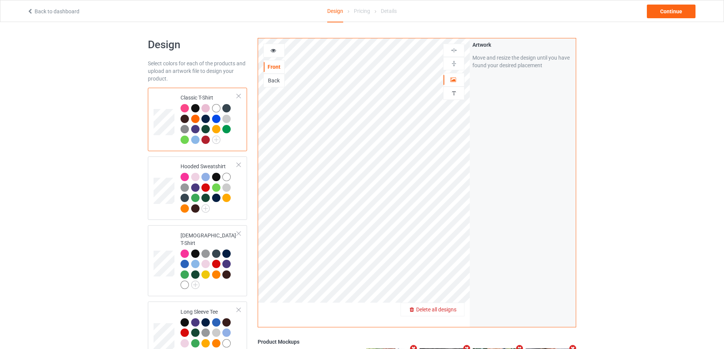
click at [452, 307] on span "Delete all designs" at bounding box center [436, 310] width 40 height 6
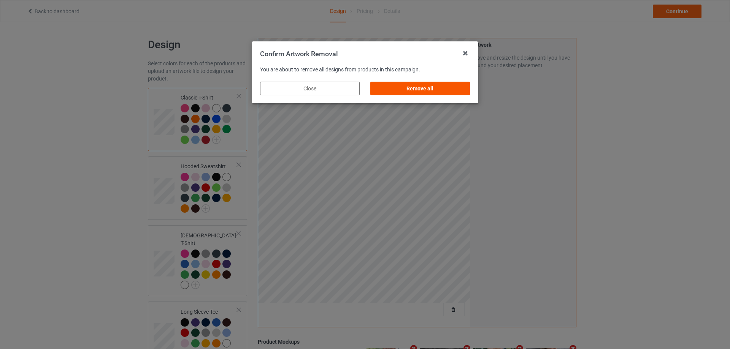
click at [413, 92] on div "Remove all" at bounding box center [420, 89] width 100 height 14
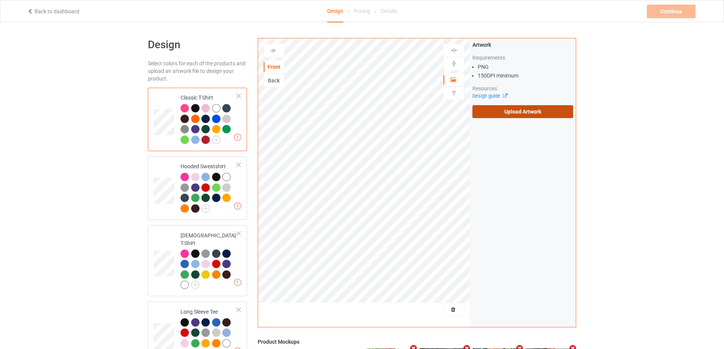
click at [511, 112] on label "Upload Artwork" at bounding box center [523, 111] width 101 height 13
click at [0, 0] on input "Upload Artwork" at bounding box center [0, 0] width 0 height 0
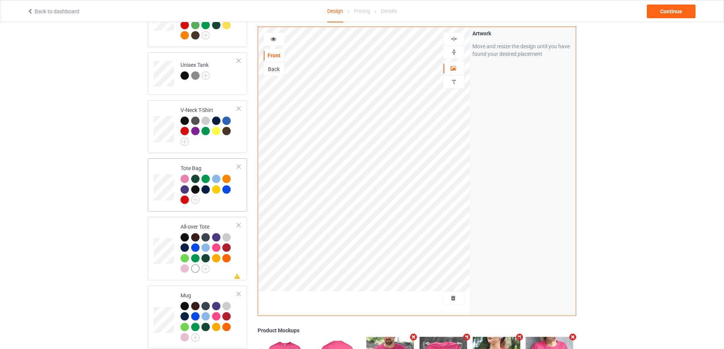
scroll to position [494, 0]
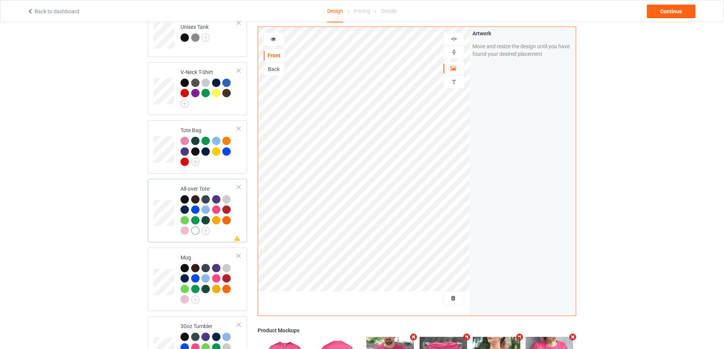
click at [232, 231] on div at bounding box center [209, 216] width 57 height 42
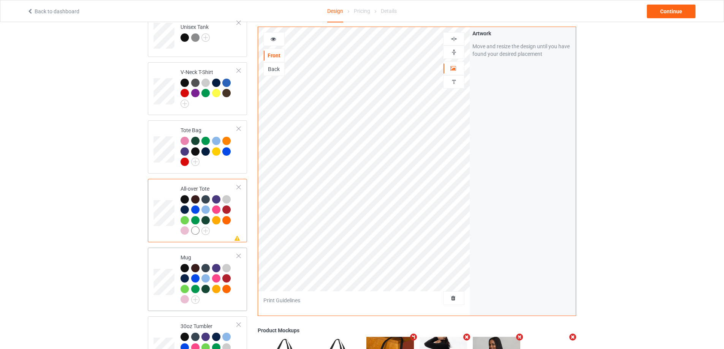
click at [218, 293] on div at bounding box center [209, 285] width 57 height 42
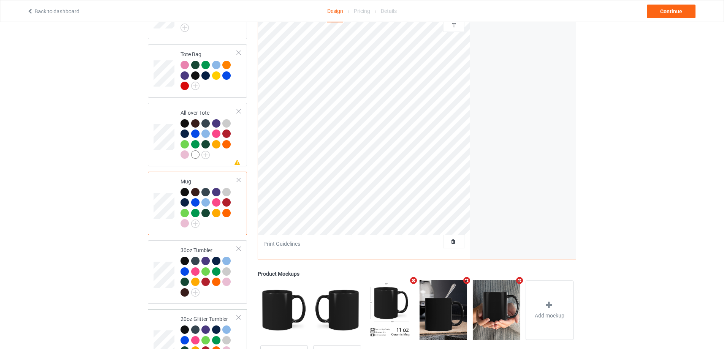
scroll to position [608, 0]
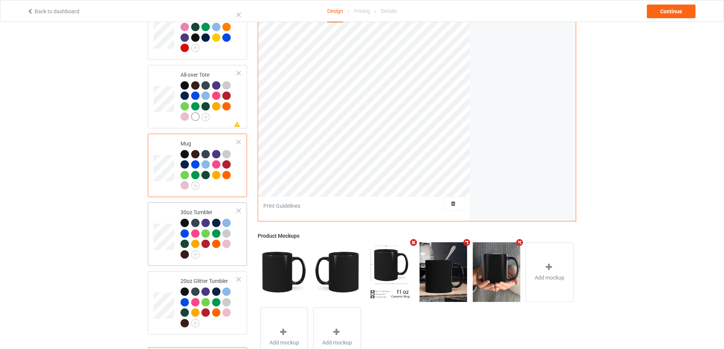
click at [227, 252] on div at bounding box center [209, 240] width 57 height 42
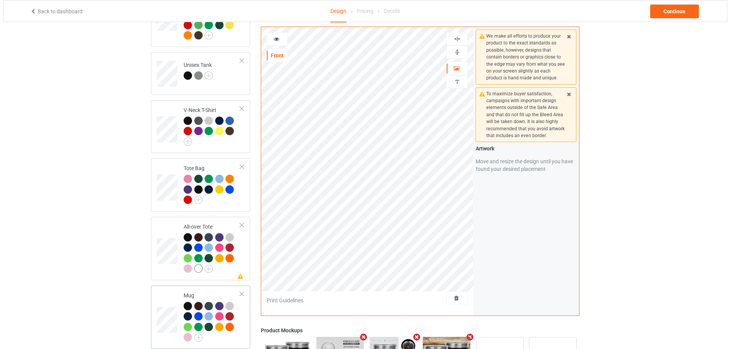
scroll to position [643, 0]
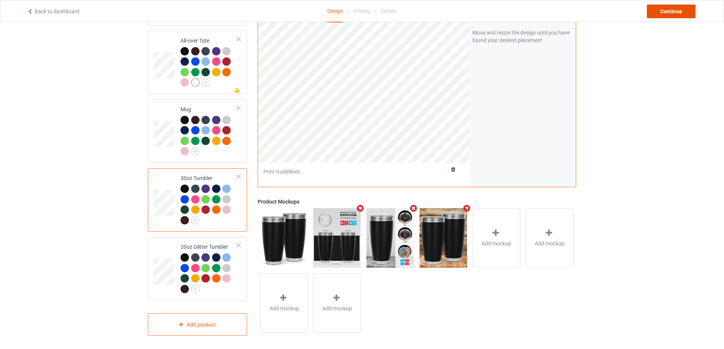
click at [659, 10] on div "Continue" at bounding box center [671, 12] width 49 height 14
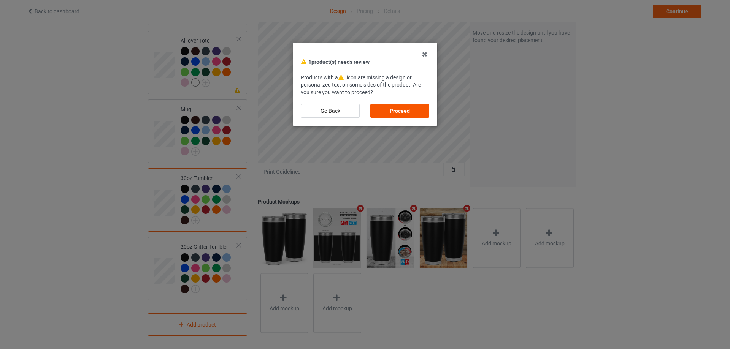
click at [412, 109] on div "Proceed" at bounding box center [399, 111] width 59 height 14
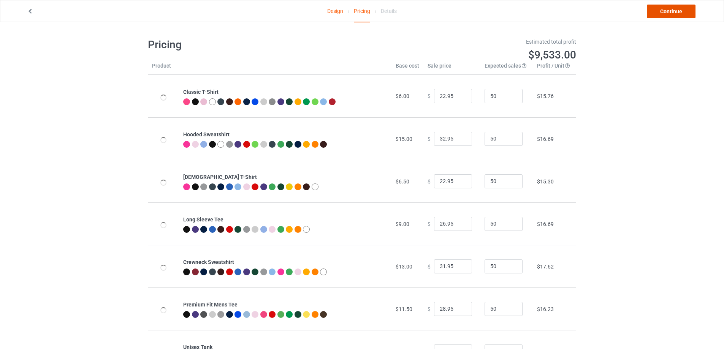
click at [682, 10] on link "Continue" at bounding box center [671, 12] width 49 height 14
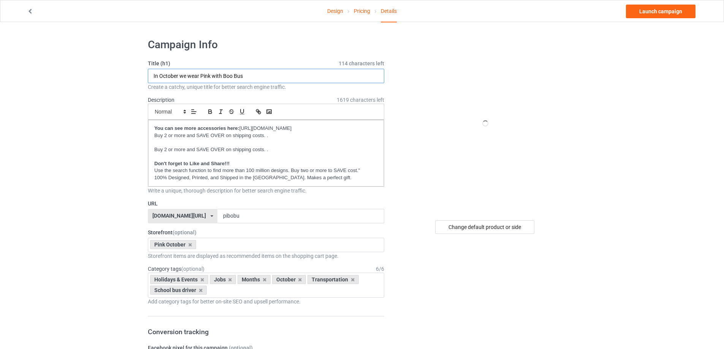
click at [270, 78] on input "In October we wear Pink with Boo Bus" at bounding box center [266, 76] width 236 height 14
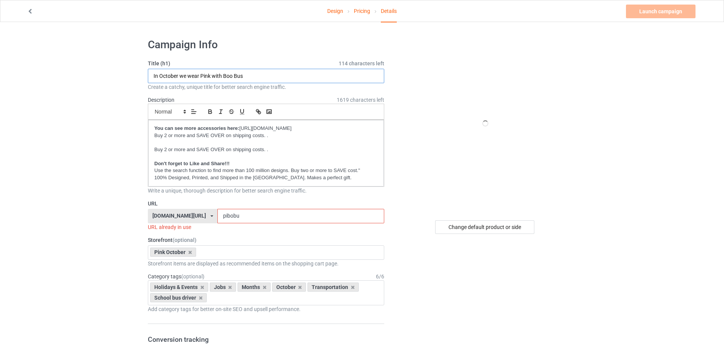
click at [270, 78] on input "In October we wear Pink with Boo Bus" at bounding box center [266, 76] width 236 height 14
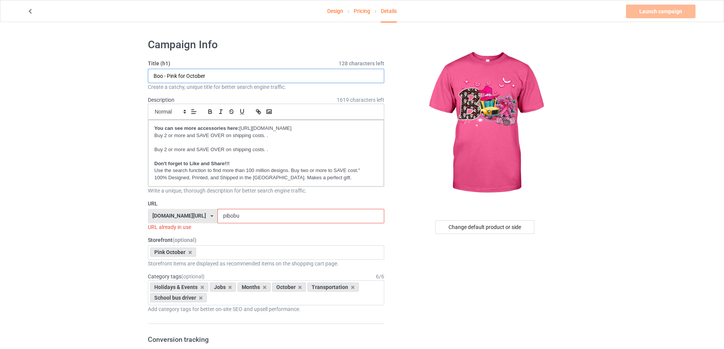
type input "Boo - Pink for October"
click at [241, 214] on input "pibobu" at bounding box center [300, 216] width 167 height 14
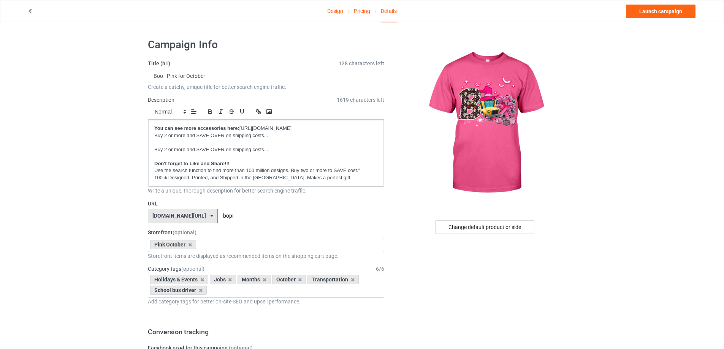
type input "bopi"
click at [236, 245] on div "Pink October Welcome Back to school Love the bus month Love My Bus Gift for Sch…" at bounding box center [266, 245] width 236 height 14
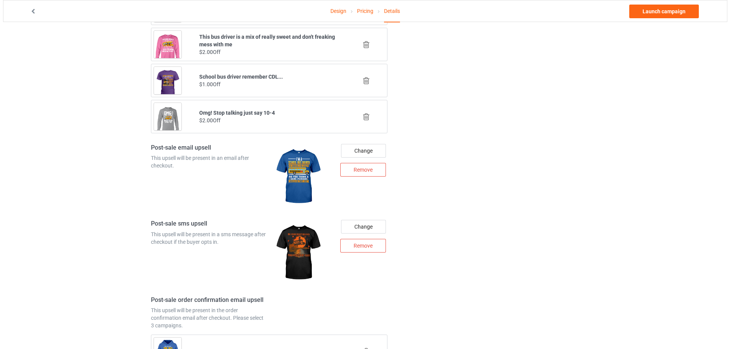
scroll to position [765, 0]
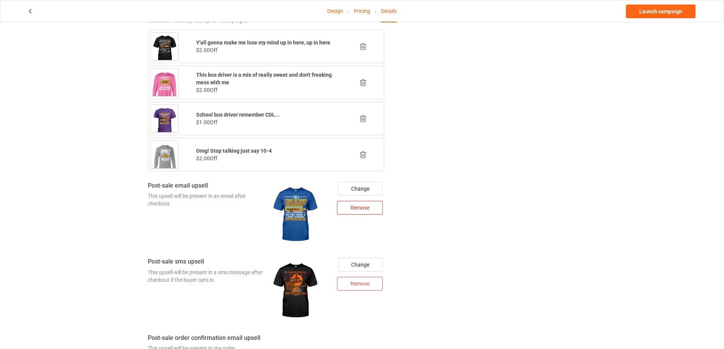
click at [362, 211] on div "Remove" at bounding box center [360, 208] width 46 height 14
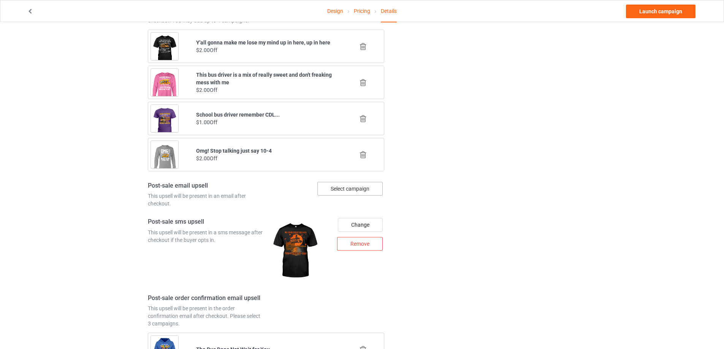
click at [362, 195] on div "Select campaign" at bounding box center [349, 189] width 65 height 14
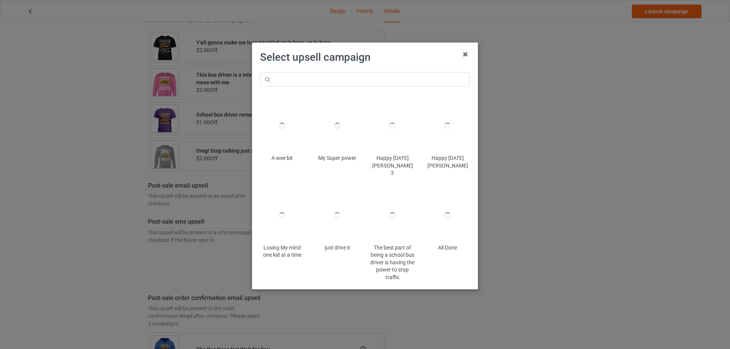
click at [360, 190] on div "just drive it" at bounding box center [337, 234] width 55 height 105
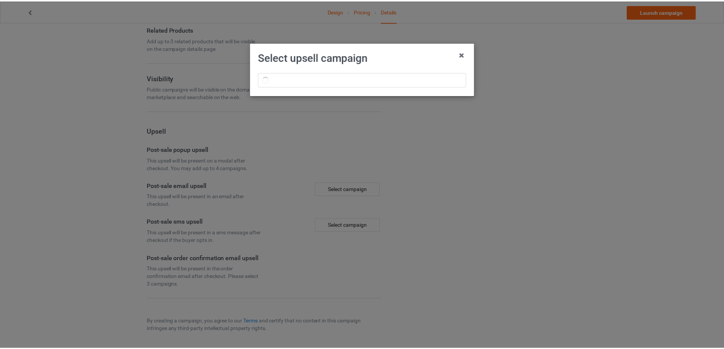
scroll to position [506, 0]
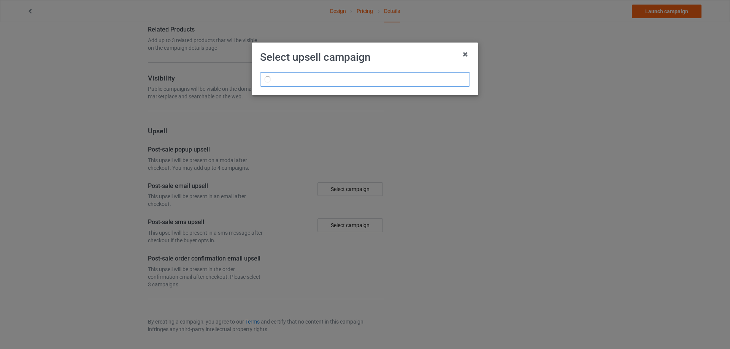
click at [295, 80] on input "text" at bounding box center [365, 79] width 210 height 14
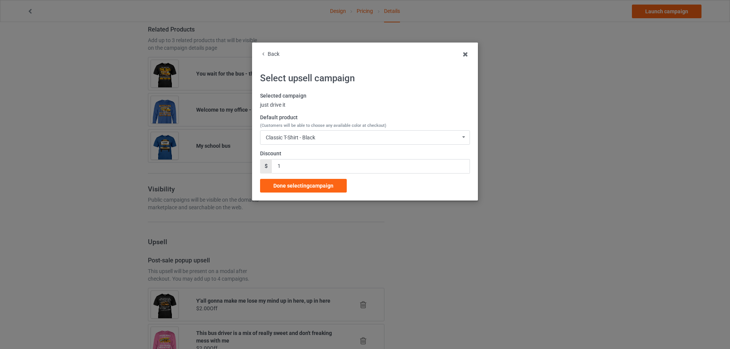
click at [269, 57] on div "Back" at bounding box center [365, 55] width 210 height 8
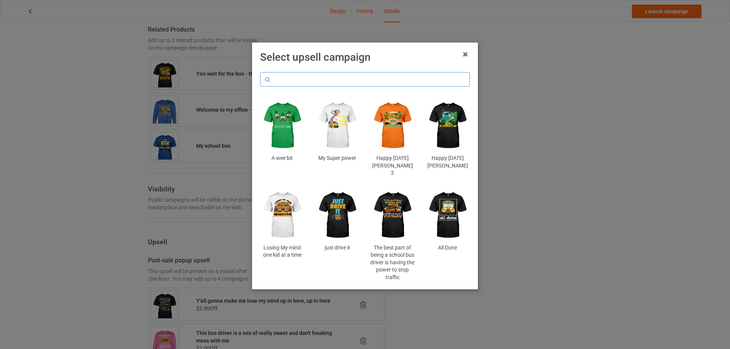
click at [330, 79] on input "text" at bounding box center [365, 79] width 210 height 14
paste input "br5amla"
type input "br5amla"
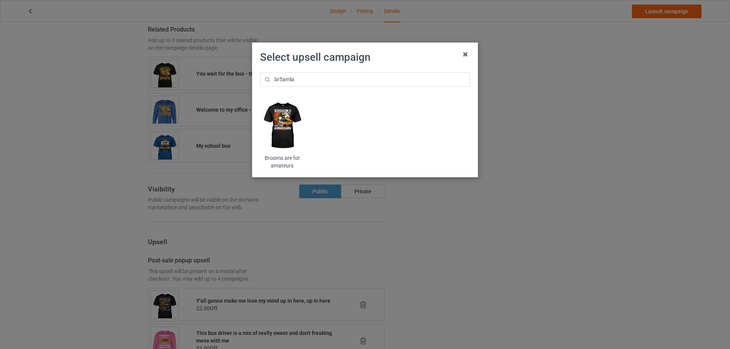
click at [277, 143] on img at bounding box center [282, 126] width 44 height 56
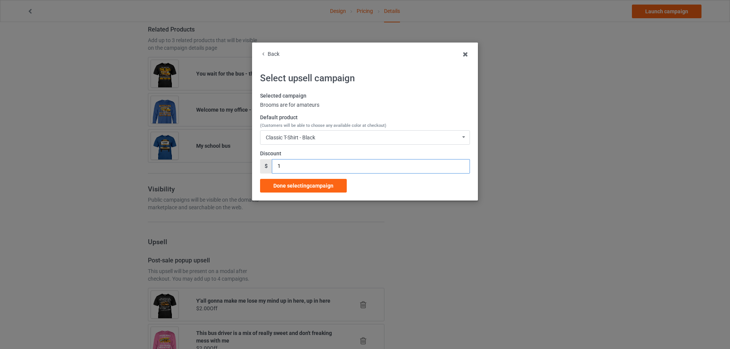
drag, startPoint x: 290, startPoint y: 167, endPoint x: 276, endPoint y: 167, distance: 13.3
click at [276, 167] on input "1" at bounding box center [371, 166] width 198 height 14
type input "2"
click at [300, 183] on span "Done selecting campaign" at bounding box center [303, 186] width 60 height 6
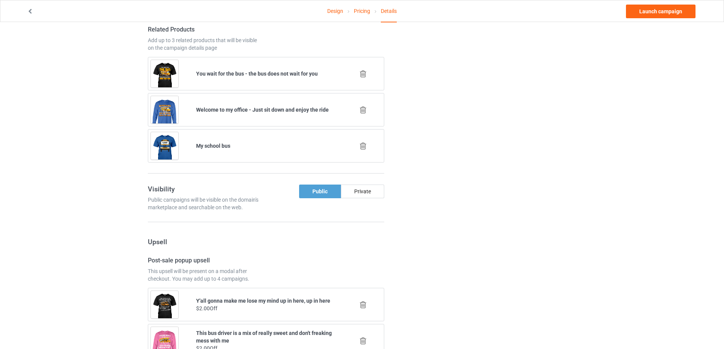
click at [365, 148] on icon at bounding box center [364, 146] width 10 height 8
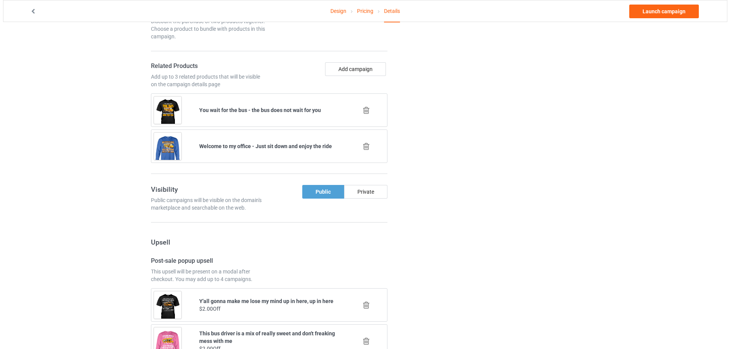
scroll to position [506, 0]
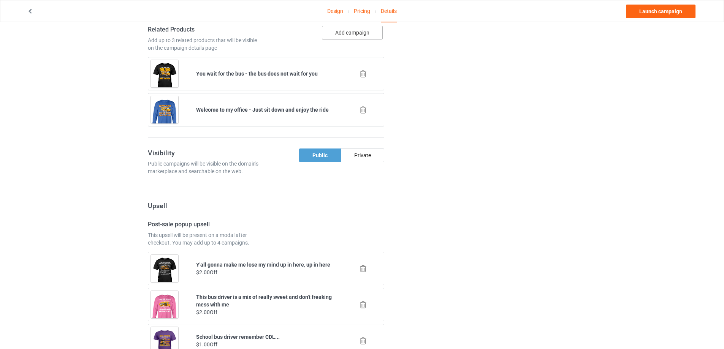
click at [350, 38] on button "Add campaign" at bounding box center [352, 33] width 61 height 14
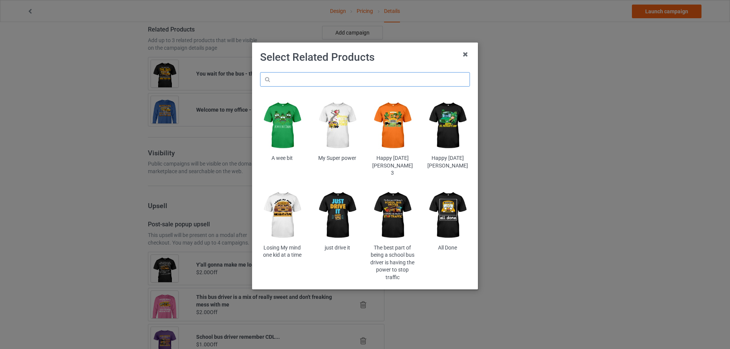
click at [348, 84] on input "text" at bounding box center [365, 79] width 210 height 14
type input "Mix"
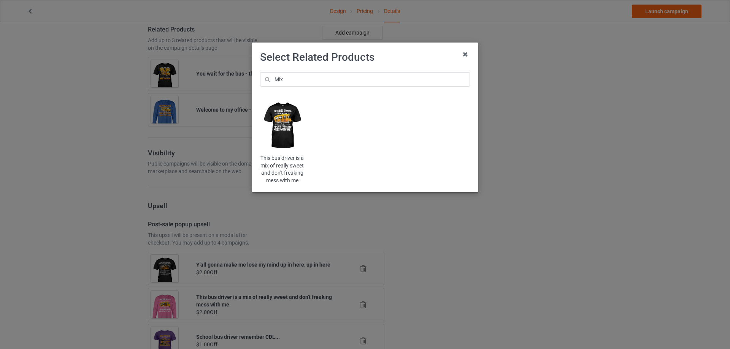
click at [290, 124] on img at bounding box center [282, 126] width 44 height 56
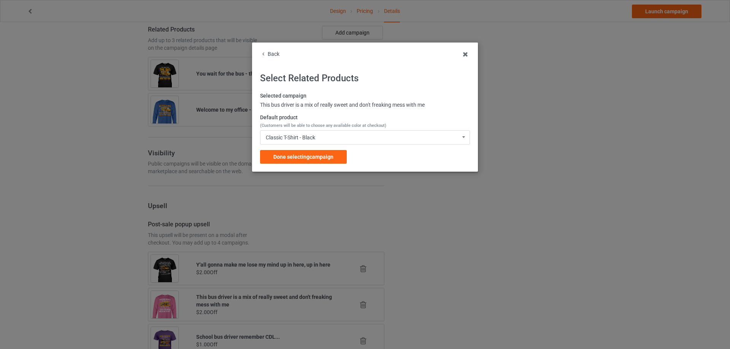
click at [302, 129] on label "Default product (Customers will be able to choose any available color at checko…" at bounding box center [365, 121] width 210 height 15
click at [303, 133] on div "Classic T-Shirt - Black Classic T-Shirt - Black Classic T-Shirt - Charcoal Grey…" at bounding box center [365, 137] width 210 height 14
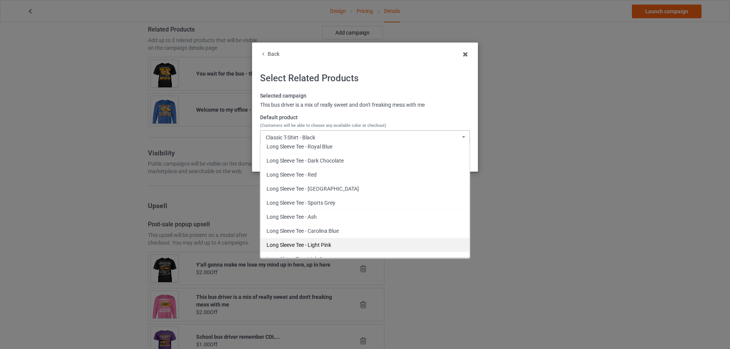
scroll to position [684, 0]
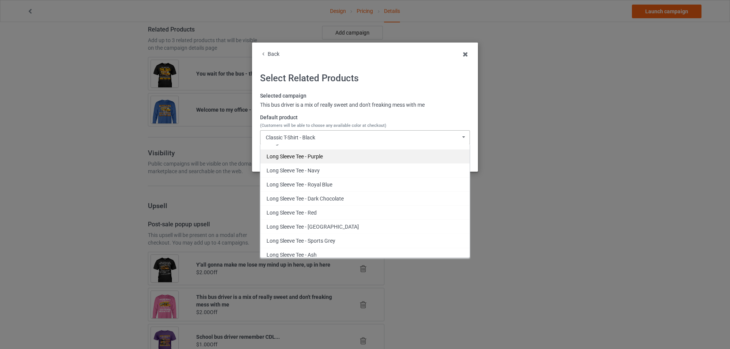
click at [328, 158] on div "Long Sleeve Tee - Purple" at bounding box center [364, 156] width 209 height 14
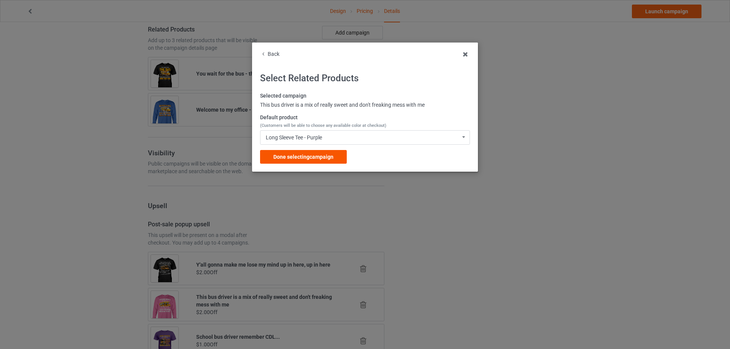
click at [324, 154] on span "Done selecting campaign" at bounding box center [303, 157] width 60 height 6
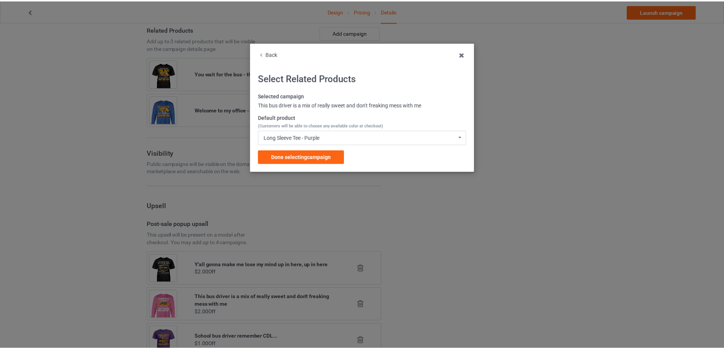
scroll to position [470, 0]
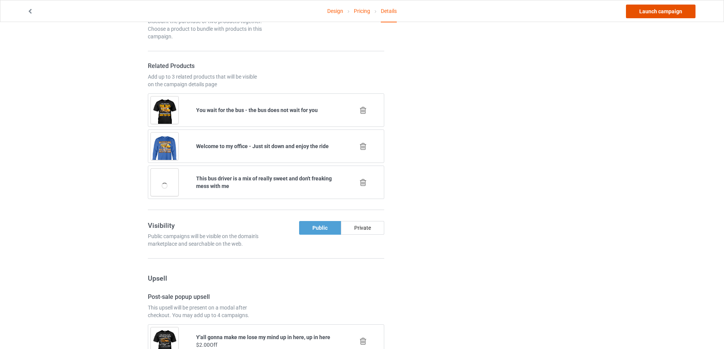
click at [654, 8] on link "Launch campaign" at bounding box center [661, 12] width 70 height 14
